Goal: Task Accomplishment & Management: Complete application form

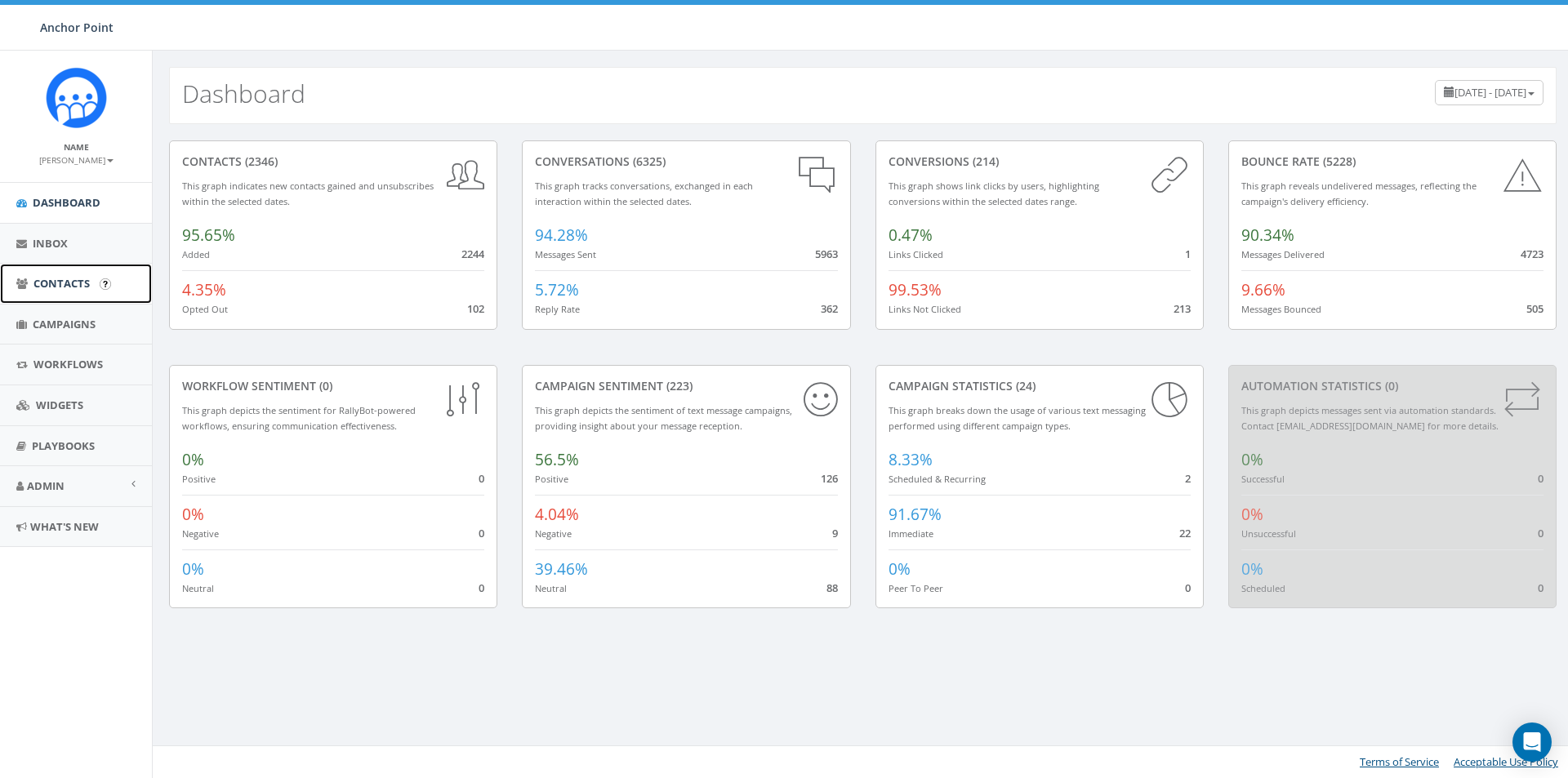
click at [69, 283] on span "Contacts" at bounding box center [61, 283] width 56 height 15
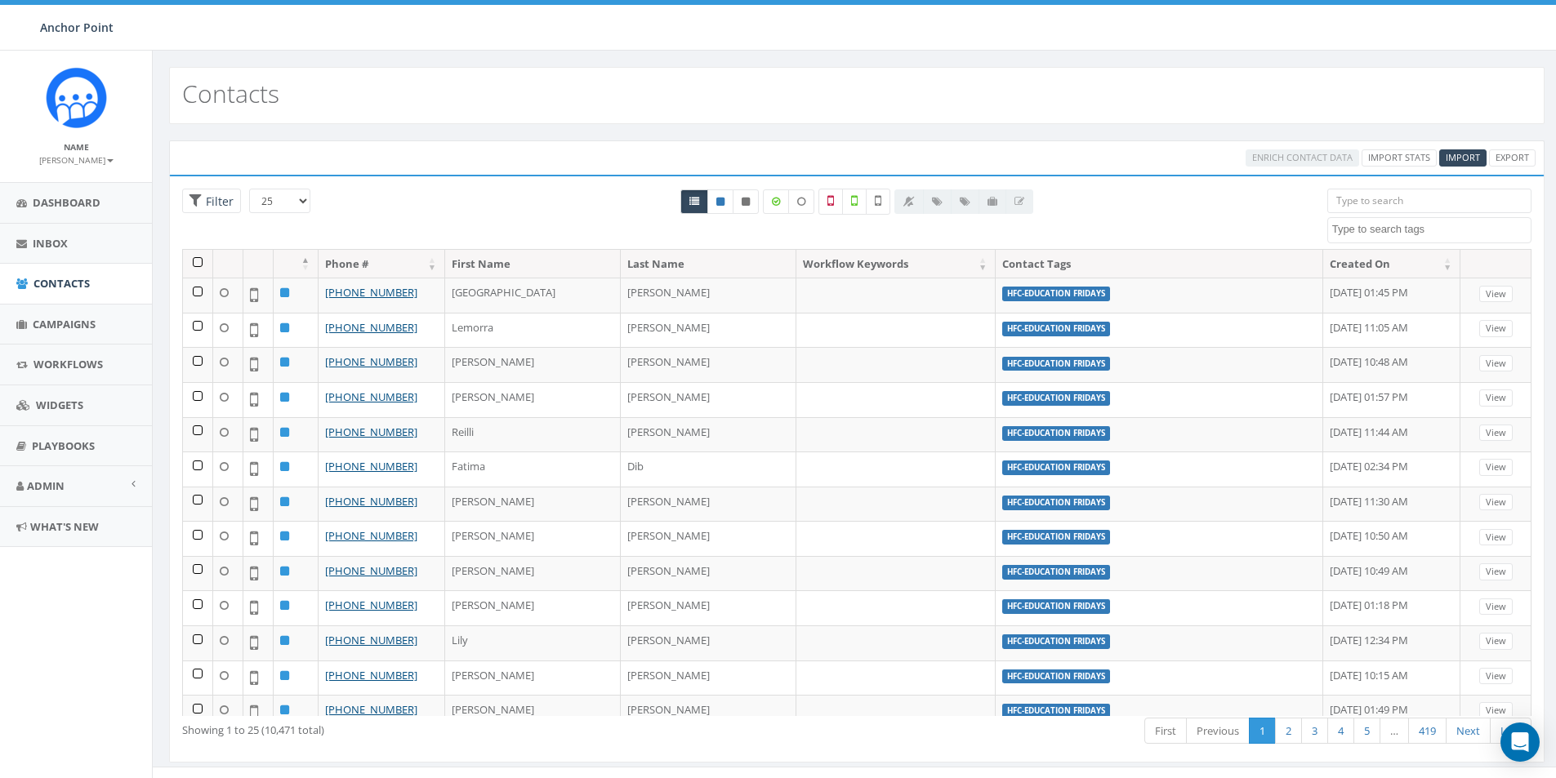
select select
click at [1379, 194] on input "search" at bounding box center [1429, 201] width 204 height 24
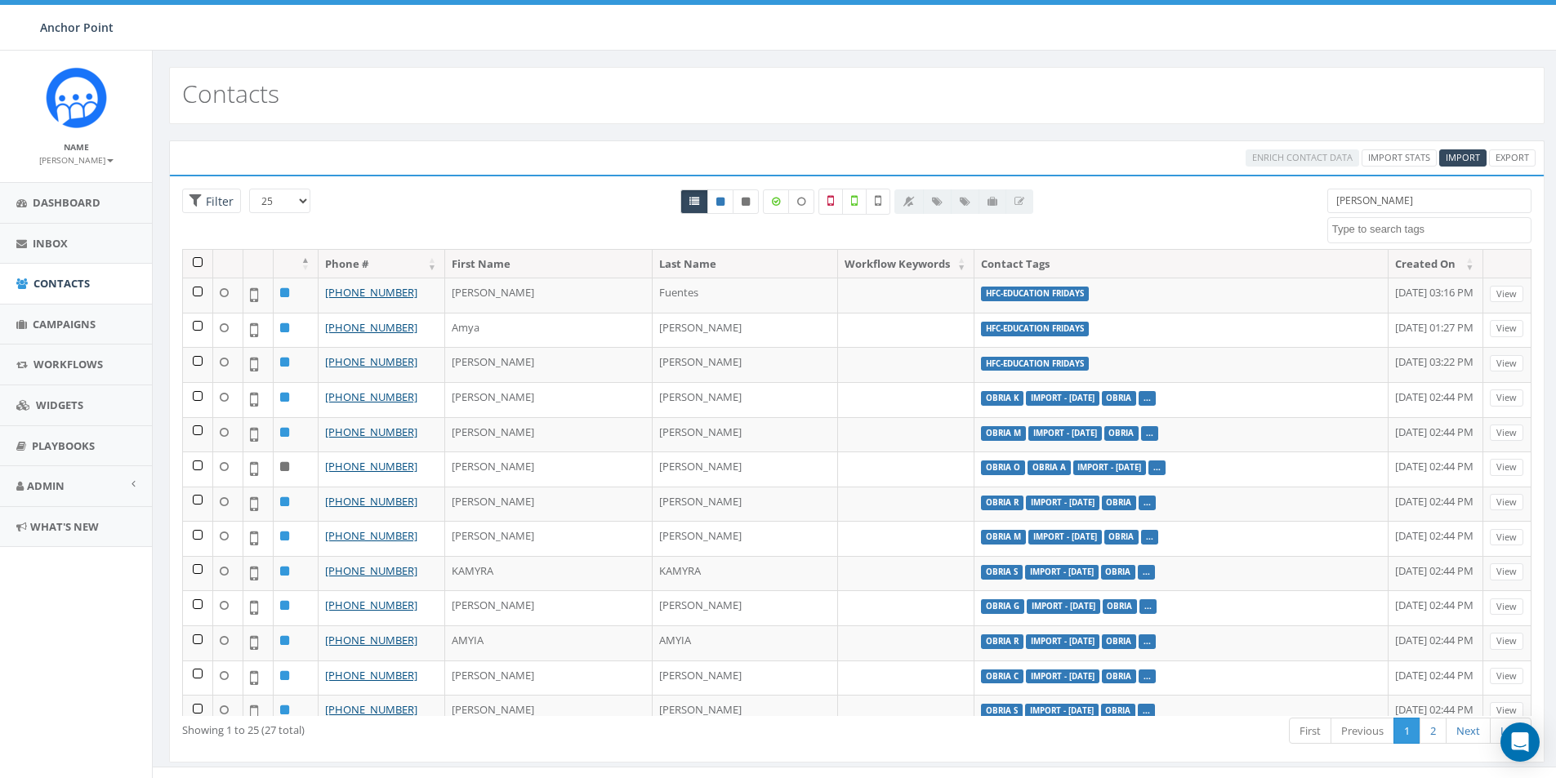
drag, startPoint x: 1362, startPoint y: 200, endPoint x: 1286, endPoint y: 209, distance: 76.5
click at [1293, 212] on div "25 50 100 Filter All 0 contact(s) on current page All 10471 contact(s) filtered…" at bounding box center [856, 219] width 1373 height 60
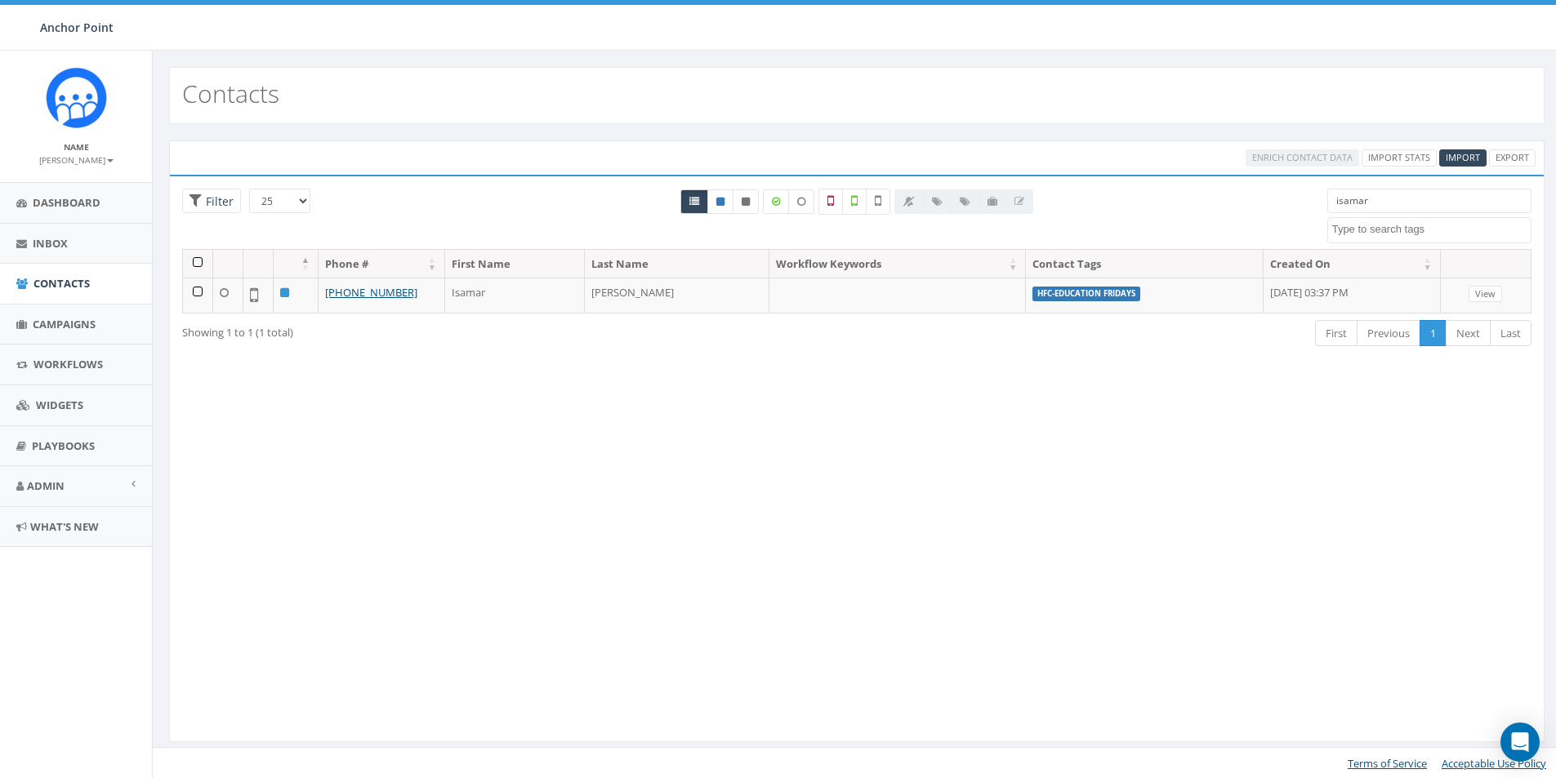
drag, startPoint x: 1384, startPoint y: 198, endPoint x: 1315, endPoint y: 198, distance: 69.4
click at [1315, 198] on div "isamar 0613 Donor Dinner 2024/09/12 2024 gala 22 gala guest 911 board book CH20…" at bounding box center [1429, 216] width 229 height 55
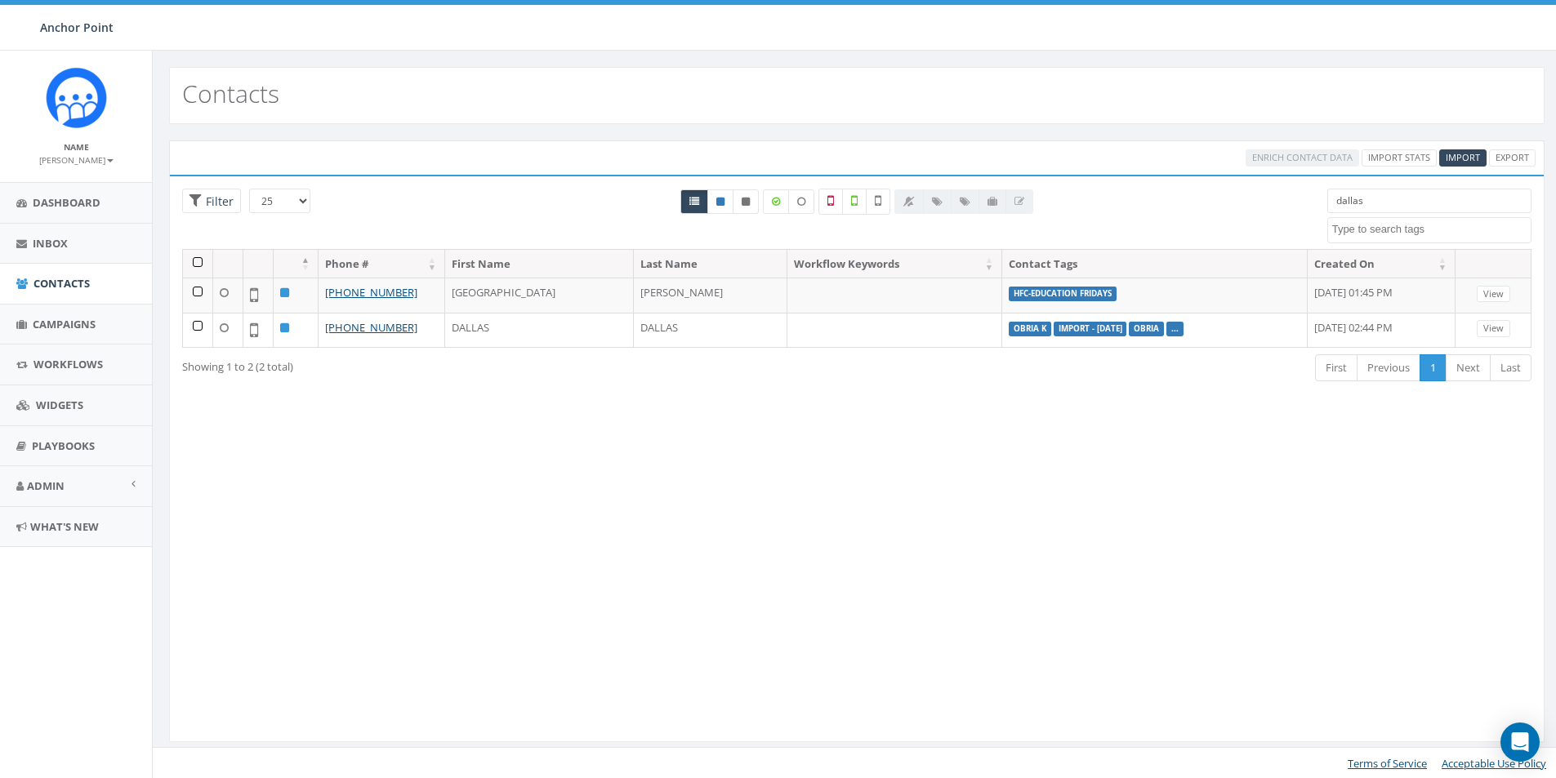
drag, startPoint x: 1378, startPoint y: 199, endPoint x: 1301, endPoint y: 200, distance: 77.6
click at [1301, 200] on div "25 50 100 Filter All 0 contact(s) on current page All 2 contact(s) filtered dal…" at bounding box center [856, 219] width 1373 height 60
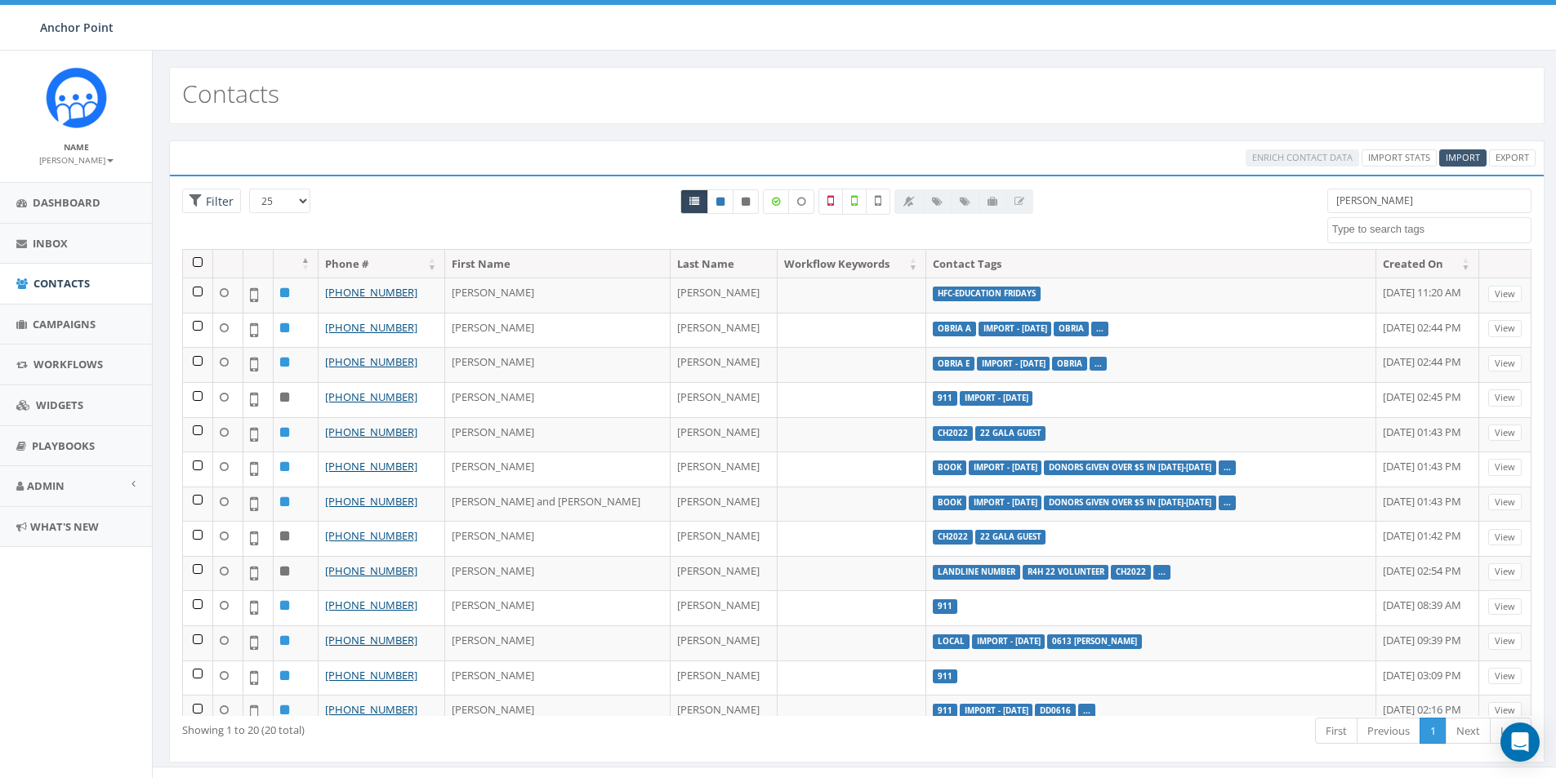
type input "[PERSON_NAME]"
click at [1458, 154] on span "Import" at bounding box center [1462, 157] width 34 height 12
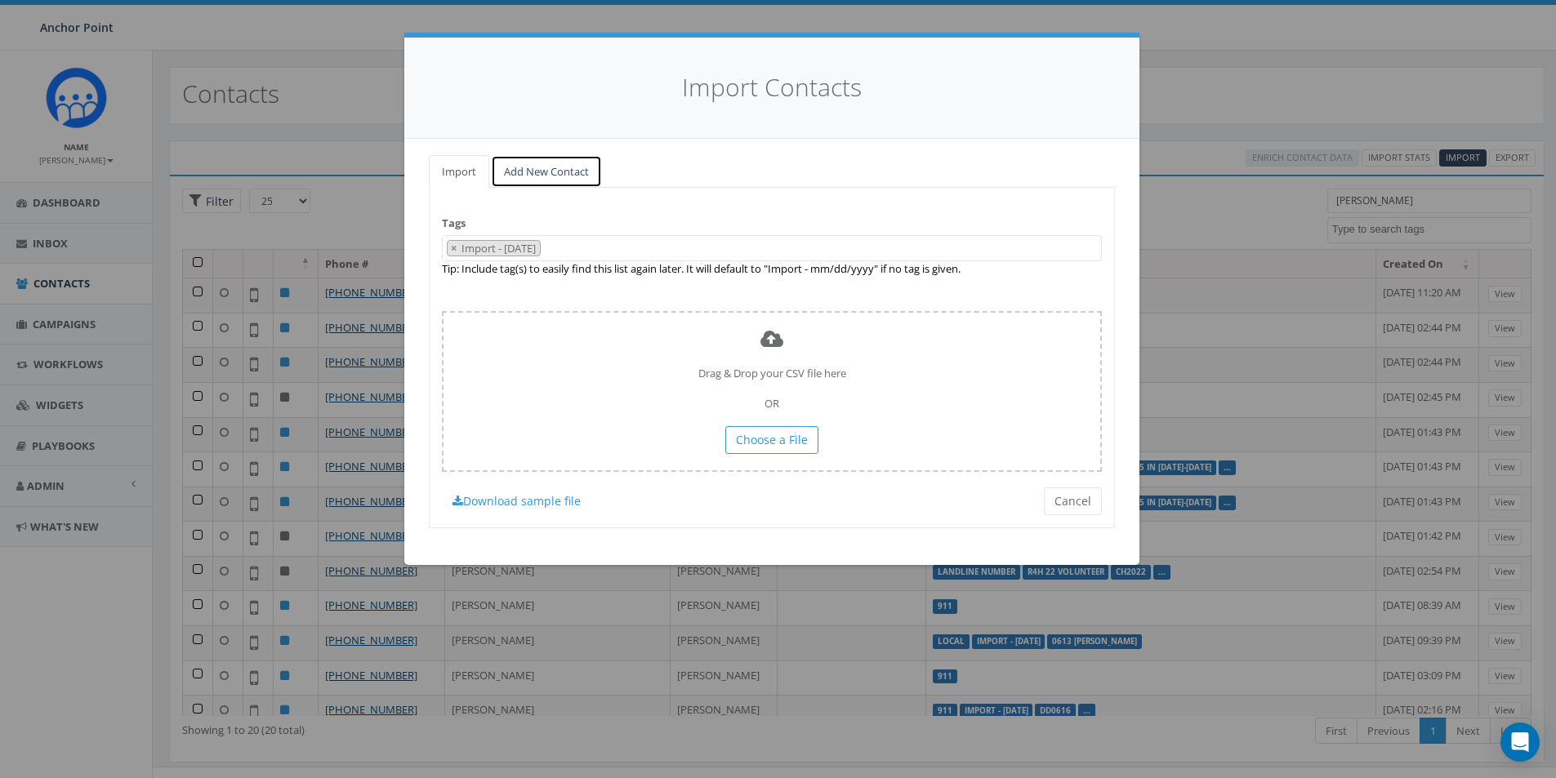
click at [537, 178] on link "Add New Contact" at bounding box center [546, 171] width 111 height 33
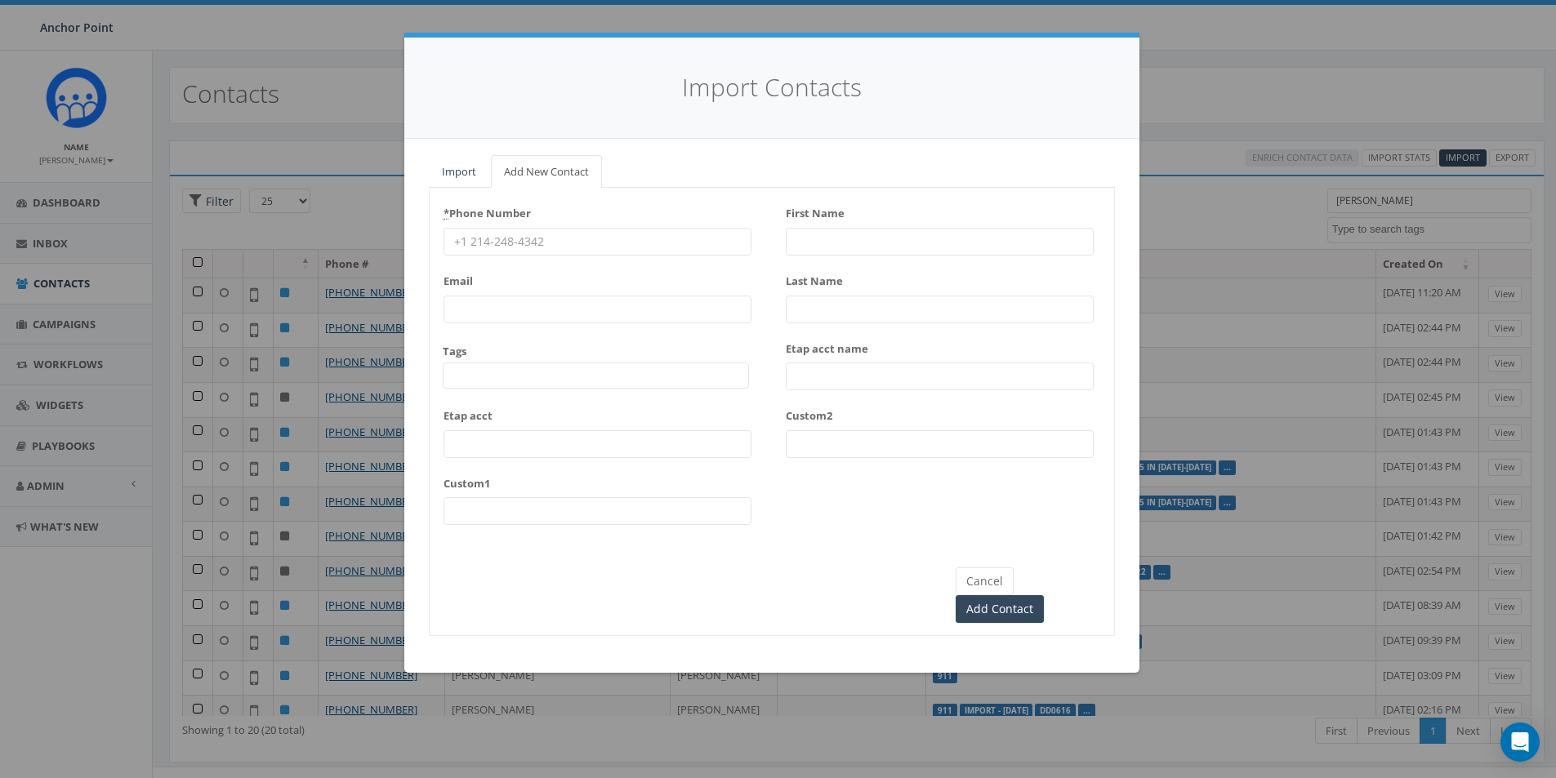
click at [518, 234] on input "* Phone Number" at bounding box center [597, 242] width 308 height 28
type input "832-379-0170"
click at [479, 378] on span at bounding box center [596, 376] width 306 height 26
type textarea "HFC"
select select "HFC-Education Fridays"
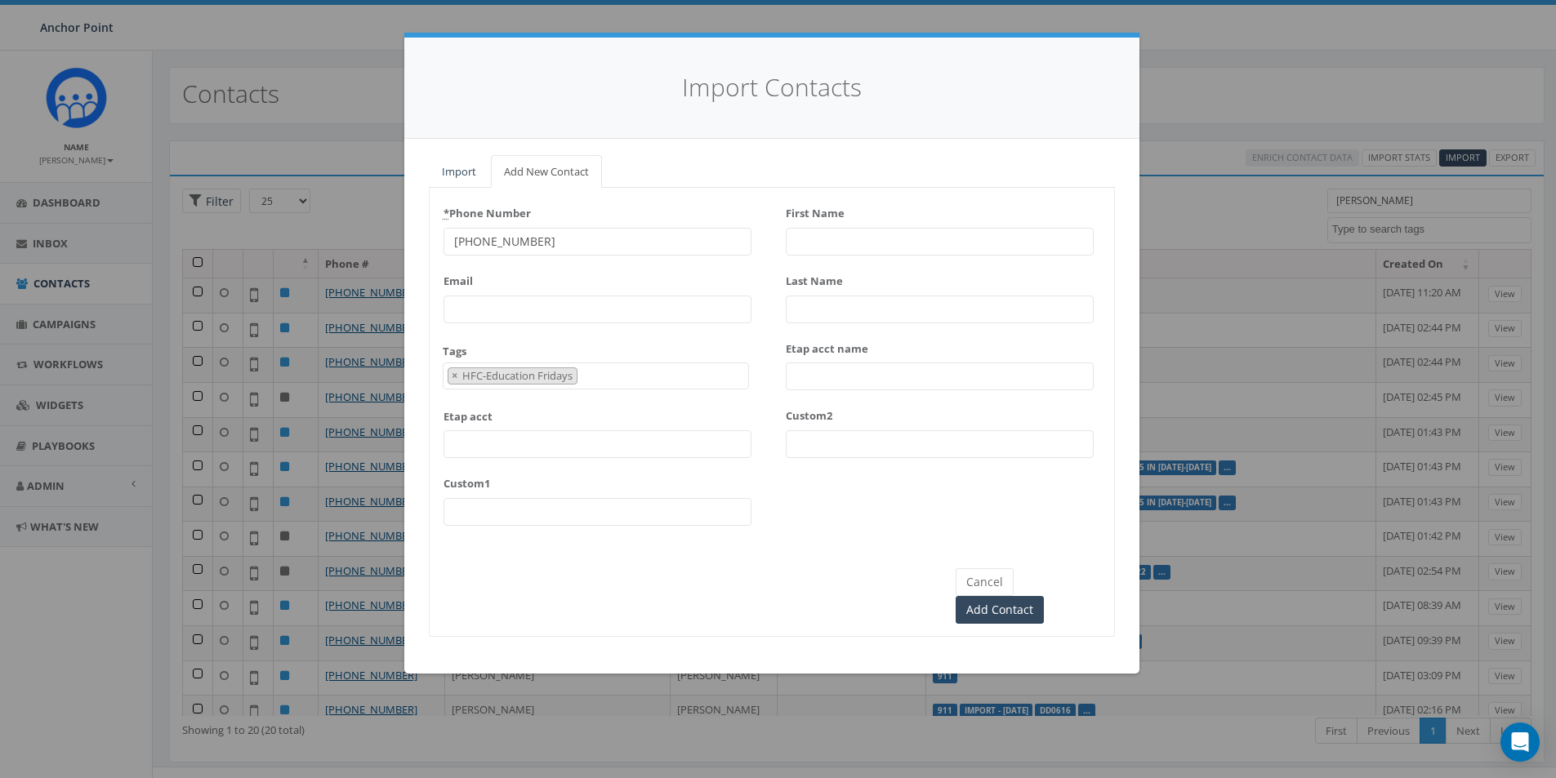
scroll to position [496, 0]
click at [837, 234] on input "First Name" at bounding box center [940, 242] width 308 height 28
type input "[PERSON_NAME]"
click at [1041, 596] on input "Add Contact" at bounding box center [999, 610] width 88 height 28
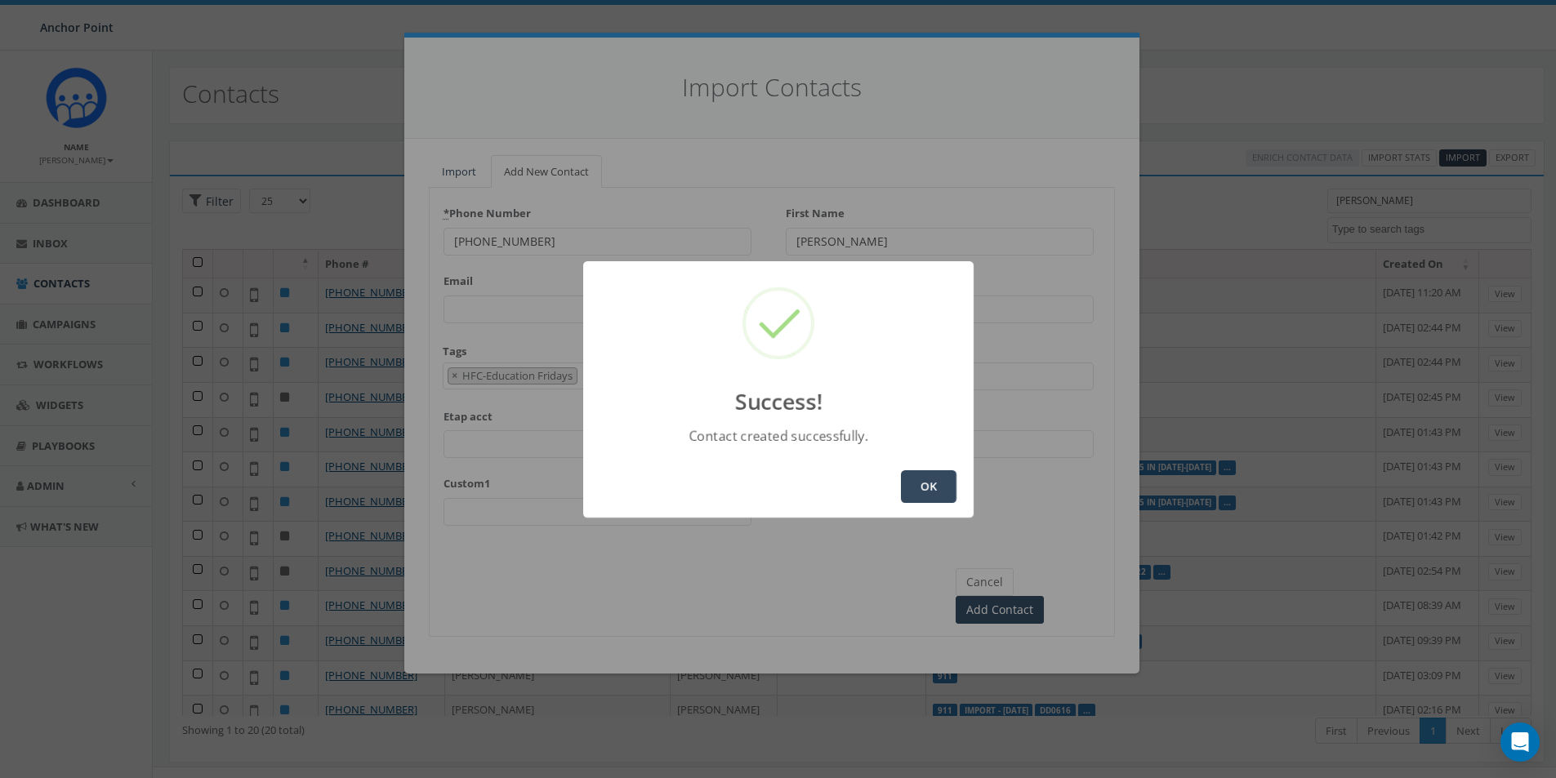
click at [930, 497] on button "OK" at bounding box center [929, 486] width 56 height 33
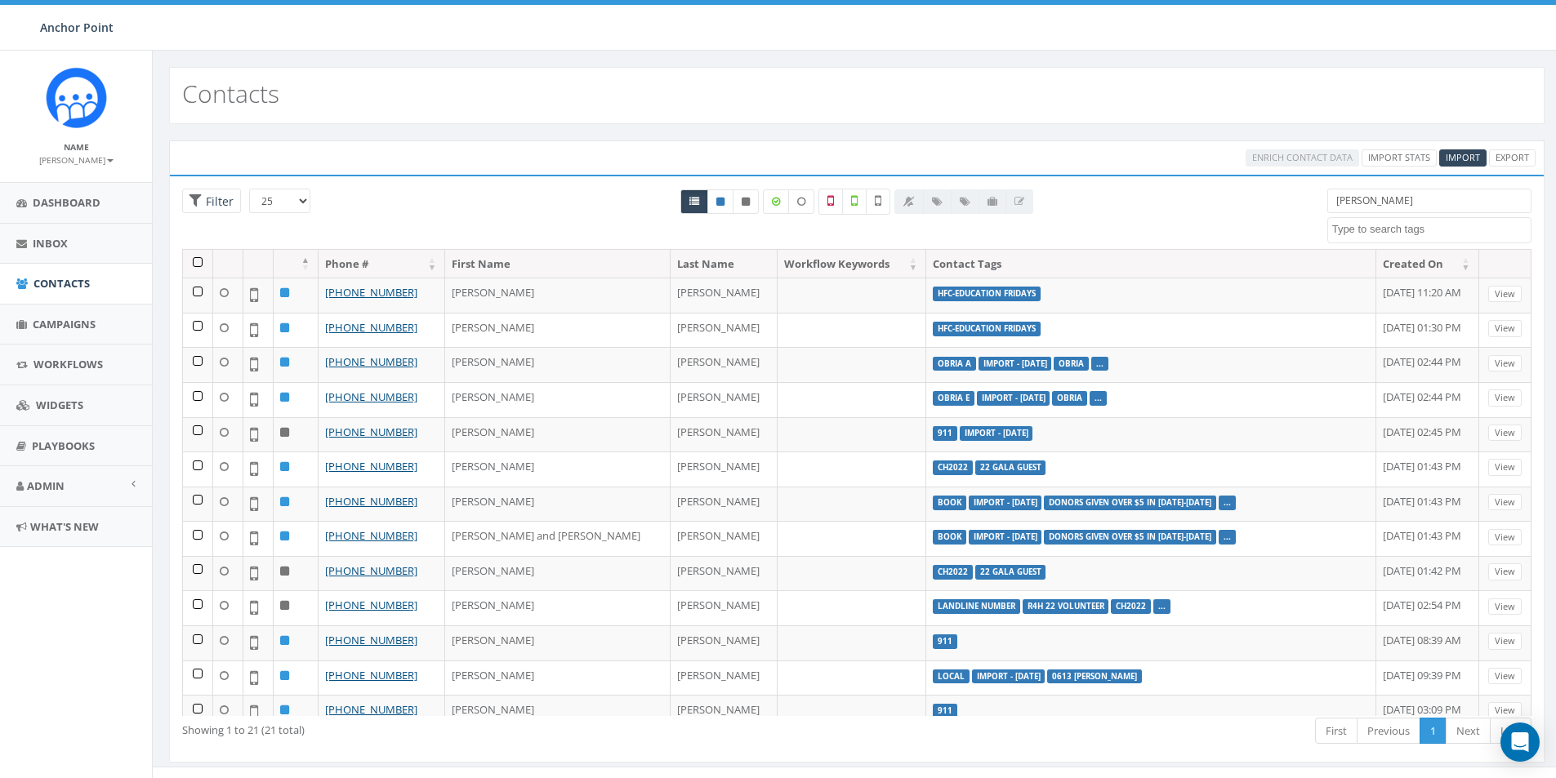
select select
drag, startPoint x: 1363, startPoint y: 201, endPoint x: 1284, endPoint y: 210, distance: 78.9
click at [1284, 210] on div "25 50 100 Filter [PERSON_NAME] 0613 Donor Dinner [DATE] 2024 gala 22 gala guest…" at bounding box center [856, 219] width 1373 height 60
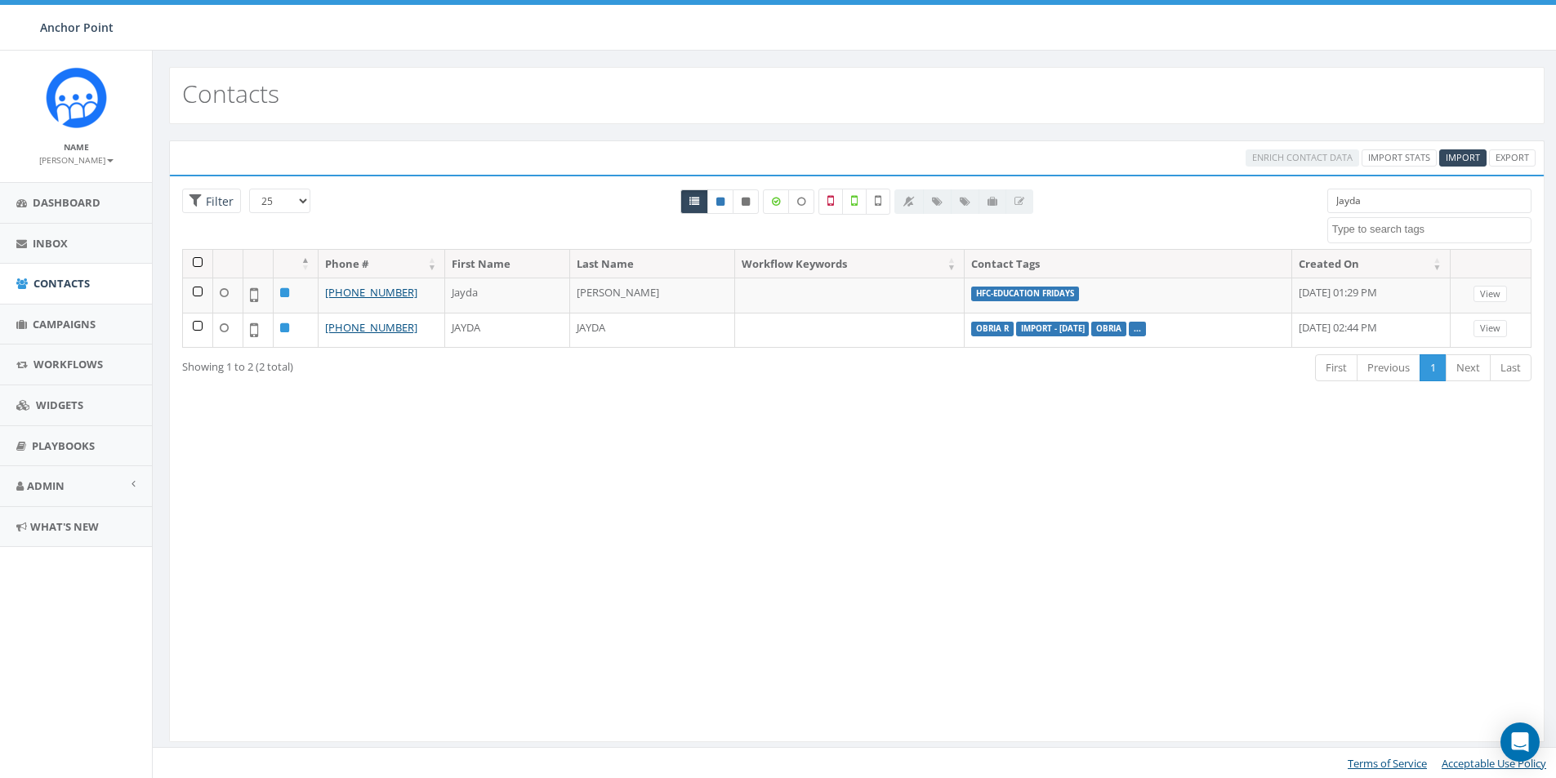
drag, startPoint x: 1373, startPoint y: 205, endPoint x: 1308, endPoint y: 211, distance: 65.6
click at [1308, 211] on div "25 50 100 Filter All 0 contact(s) on current page All 2 contact(s) filtered Jay…" at bounding box center [856, 219] width 1373 height 60
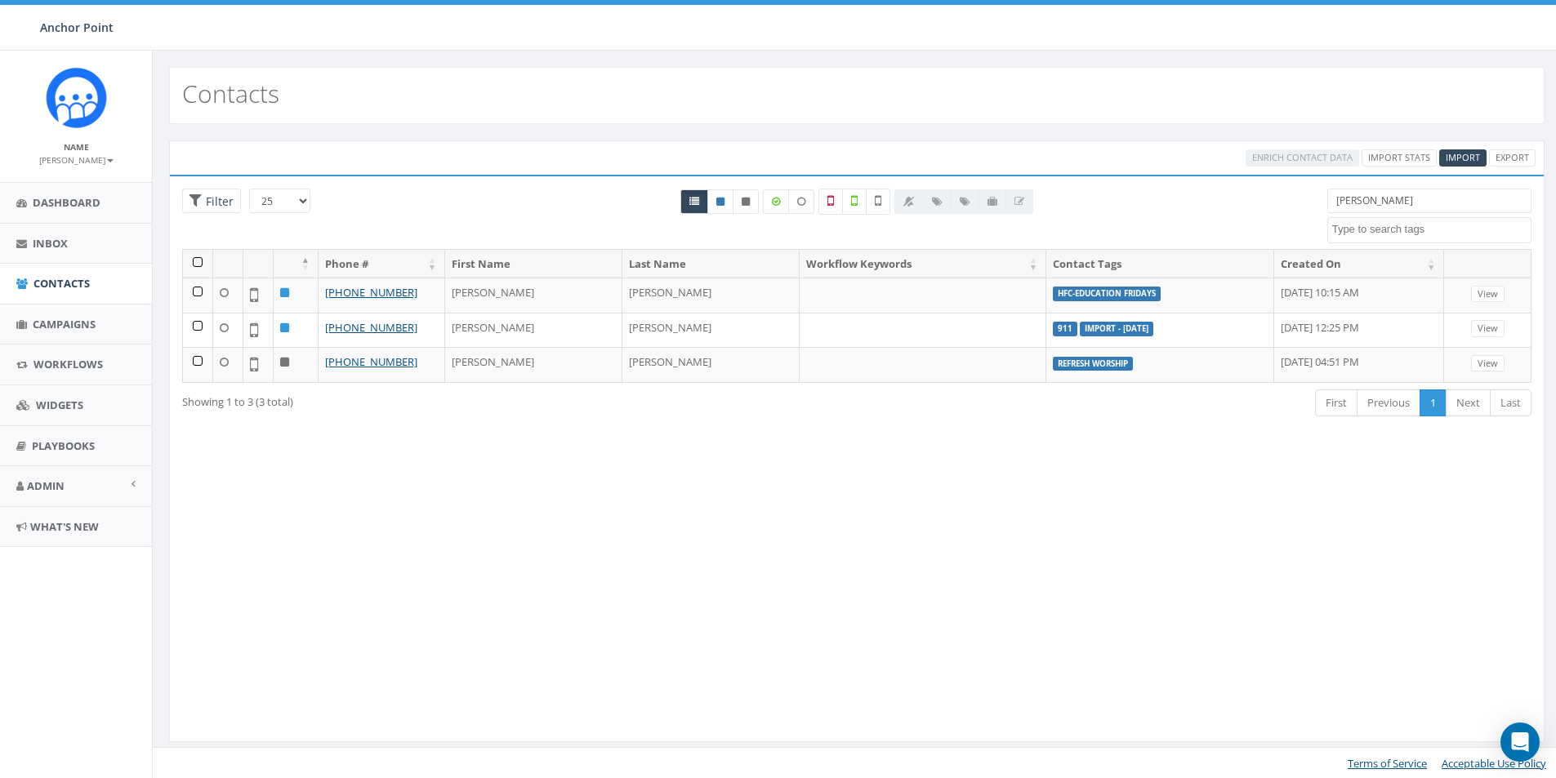
drag, startPoint x: 1387, startPoint y: 200, endPoint x: 1293, endPoint y: 199, distance: 93.1
click at [1312, 206] on div "25 50 100 Filter All 0 contact(s) on current page All 3 contact(s) filtered [PE…" at bounding box center [856, 219] width 1373 height 60
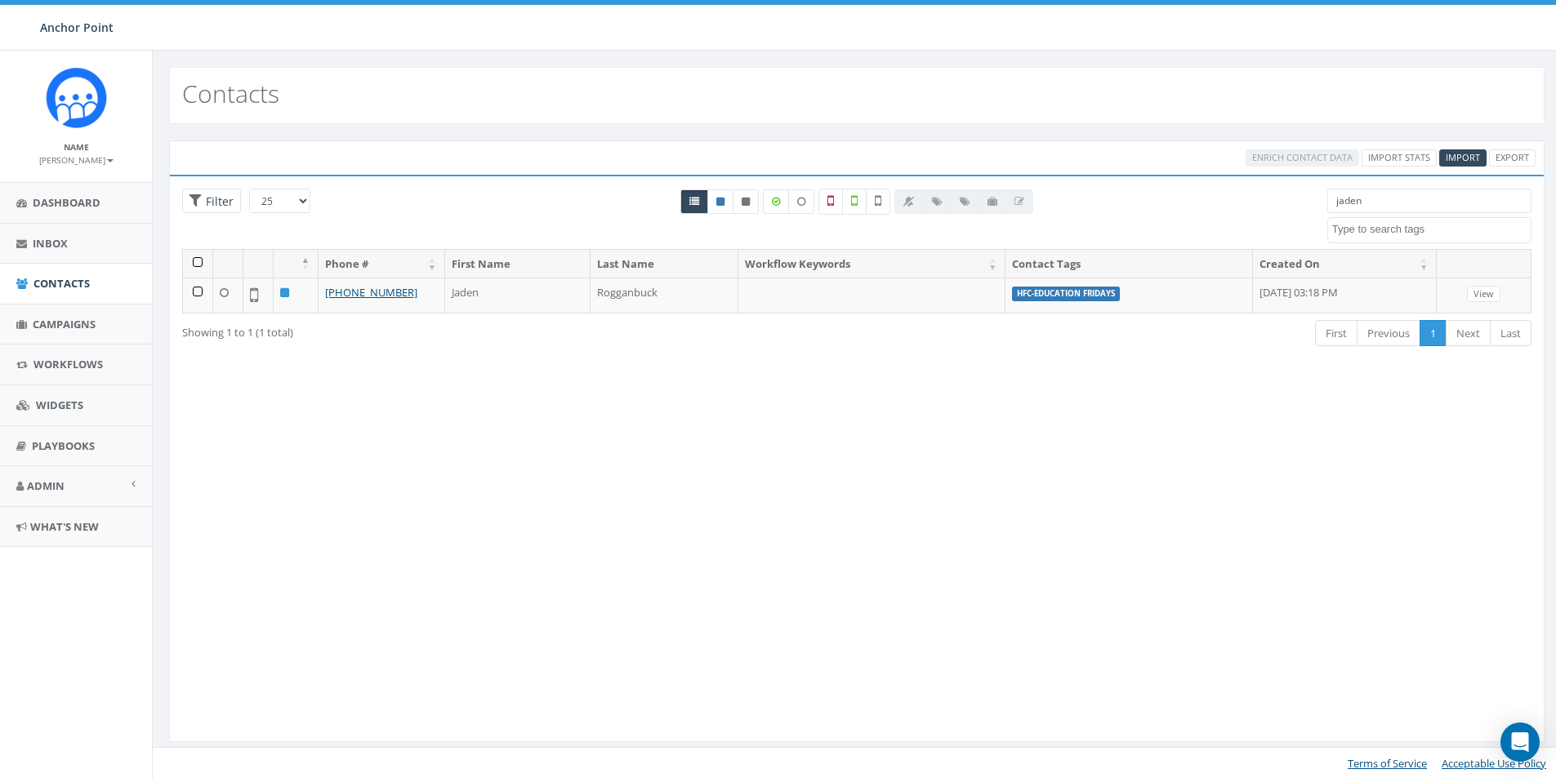
type input "jaden"
